Goal: Information Seeking & Learning: Learn about a topic

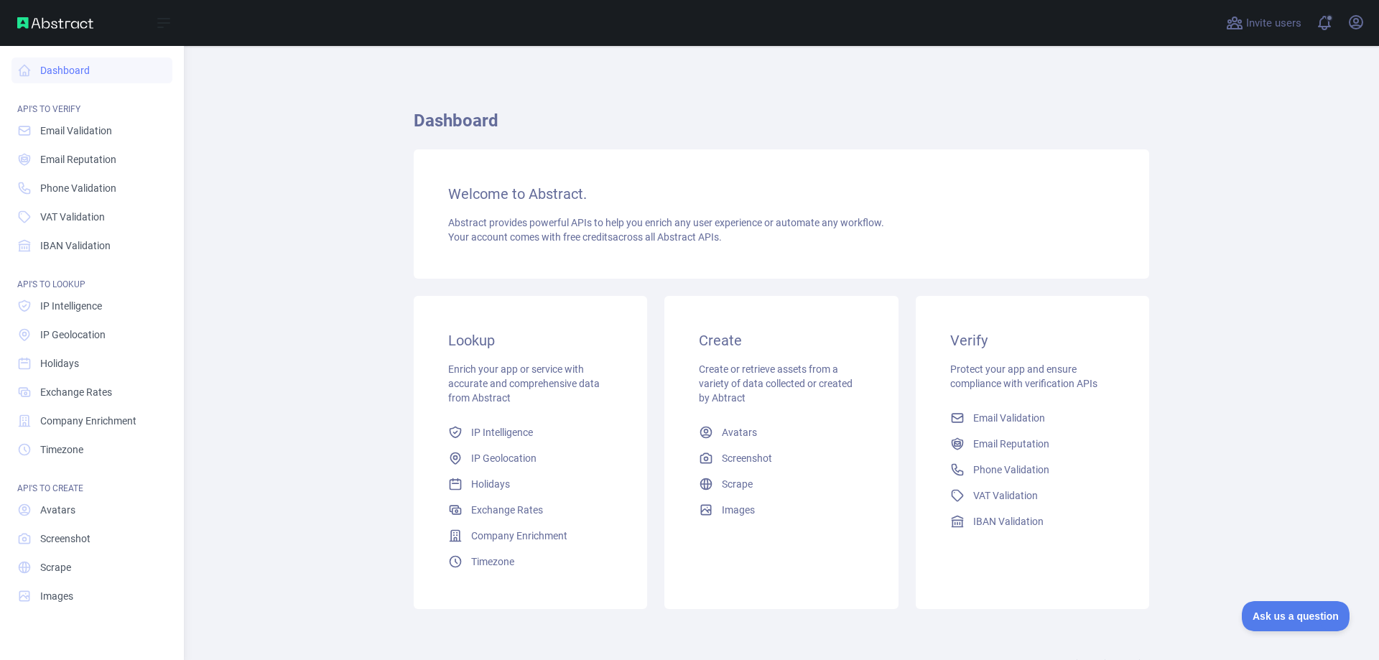
click at [98, 405] on nav "Dashboard API'S TO VERIFY Email Validation Email Reputation Phone Validation VA…" at bounding box center [91, 341] width 161 height 591
click at [99, 401] on link "Exchange Rates" at bounding box center [91, 392] width 161 height 26
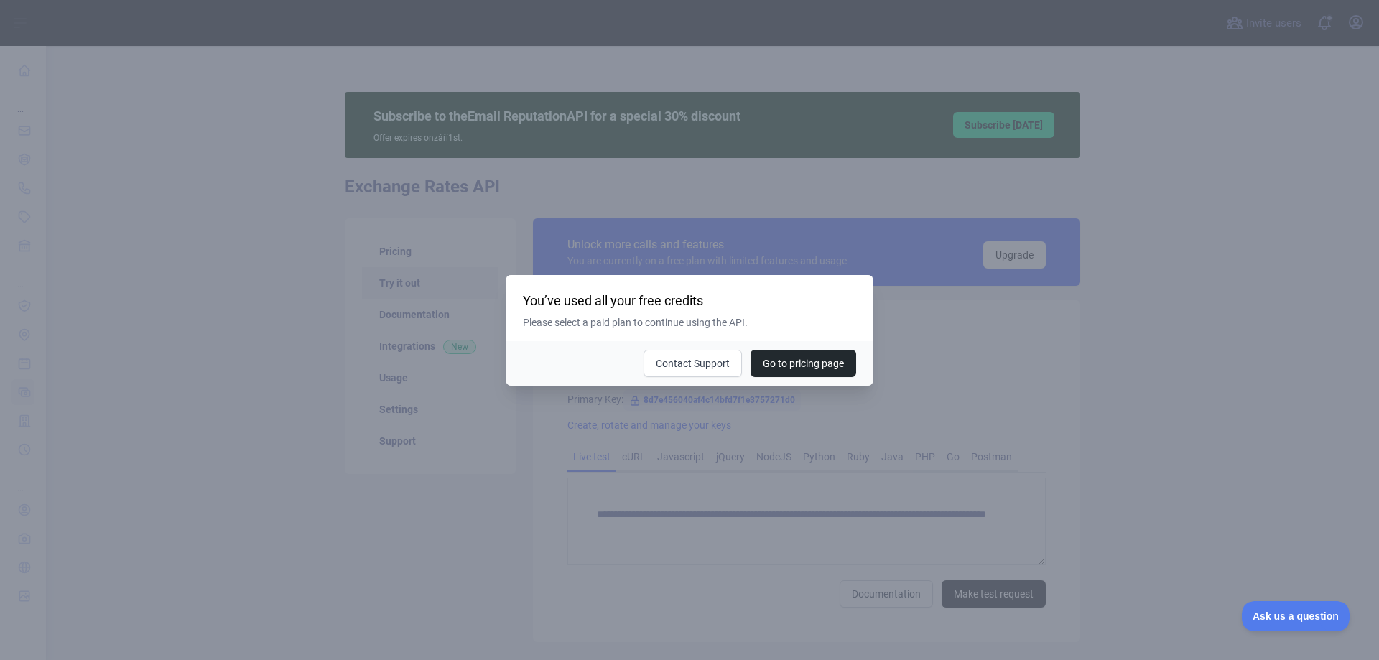
click at [900, 366] on div at bounding box center [689, 330] width 1379 height 660
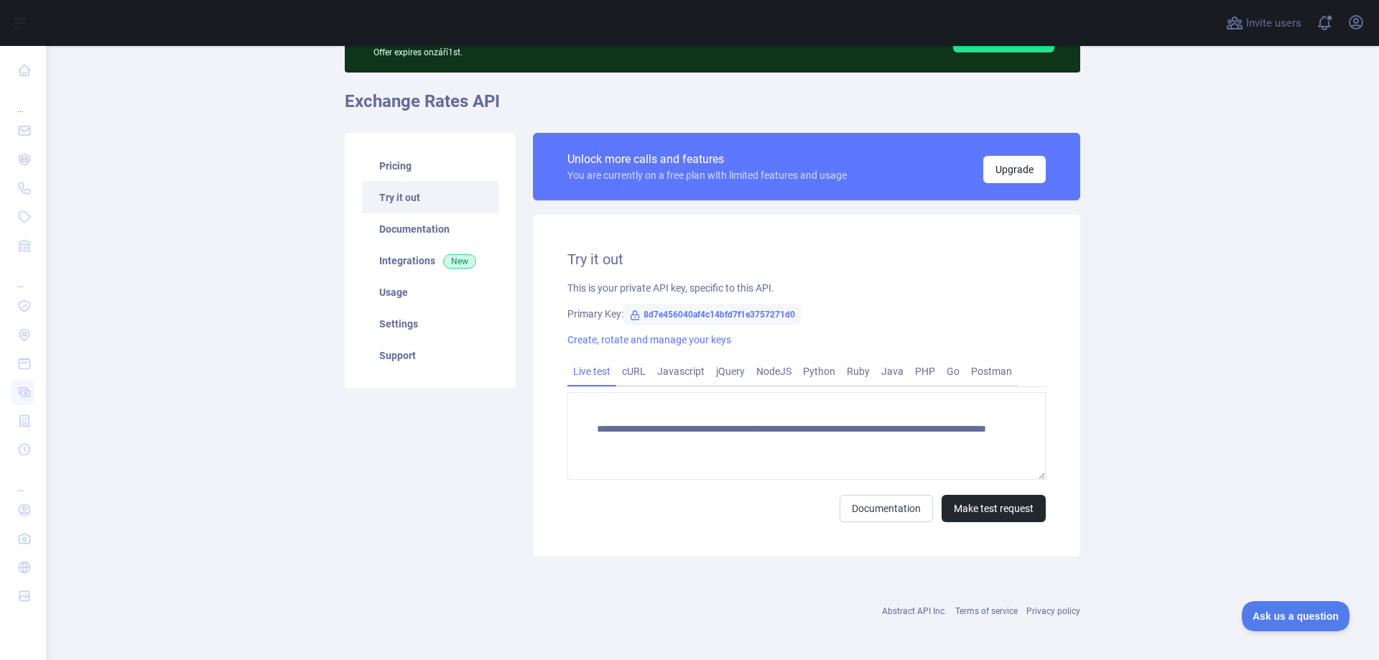
scroll to position [88, 0]
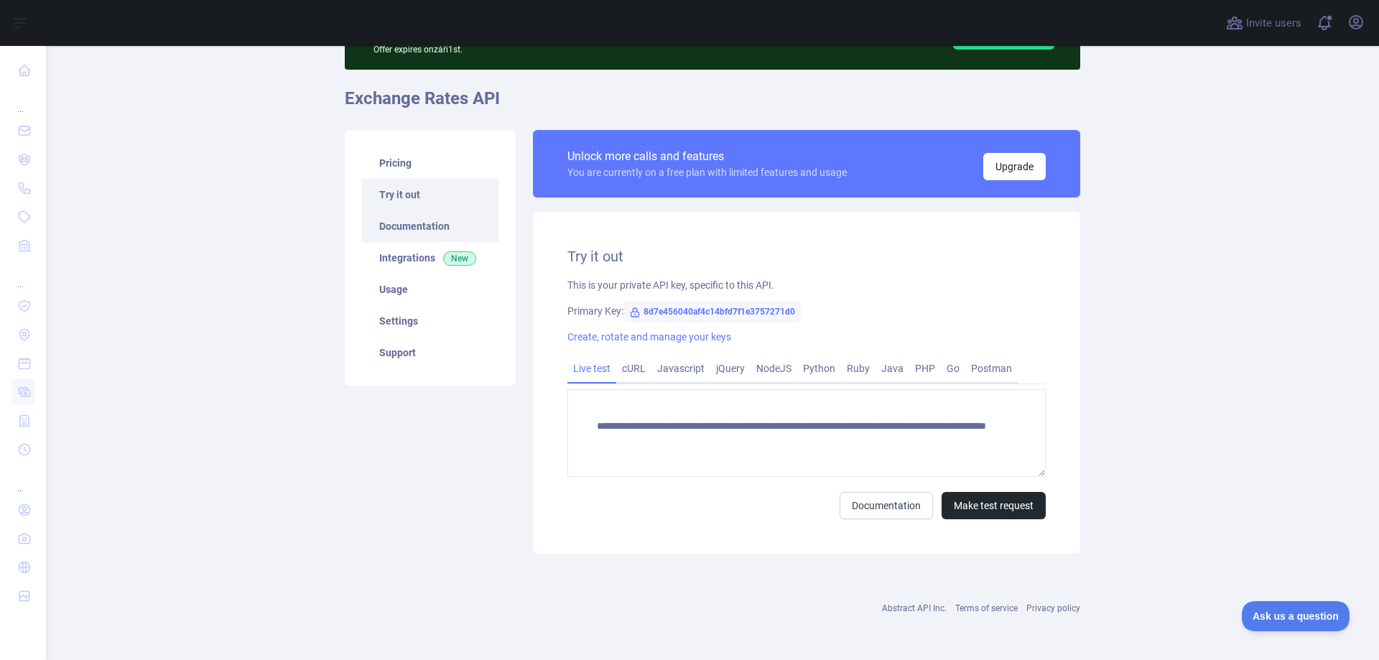
click at [453, 229] on link "Documentation" at bounding box center [430, 226] width 136 height 32
